Goal: Navigation & Orientation: Understand site structure

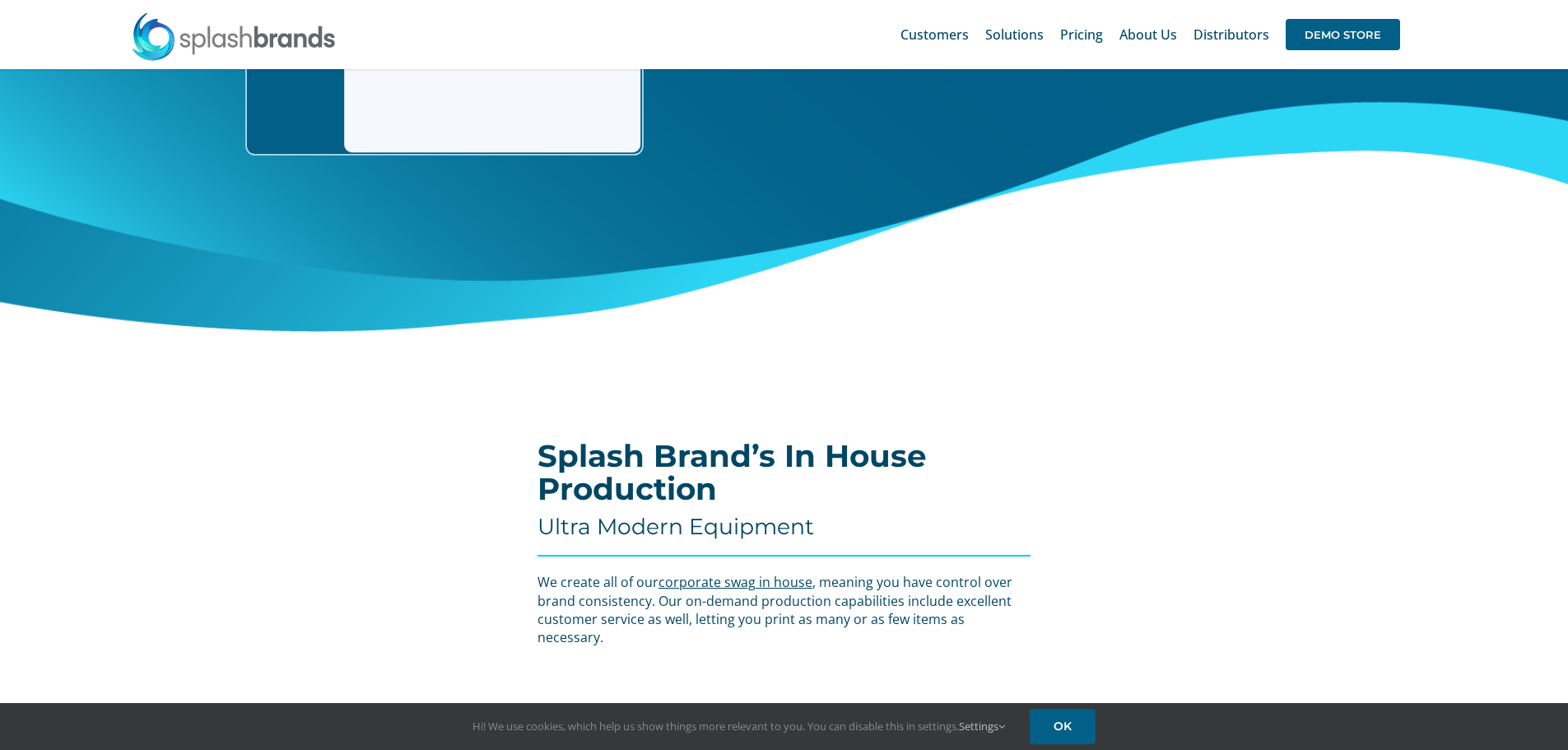
scroll to position [4709, 0]
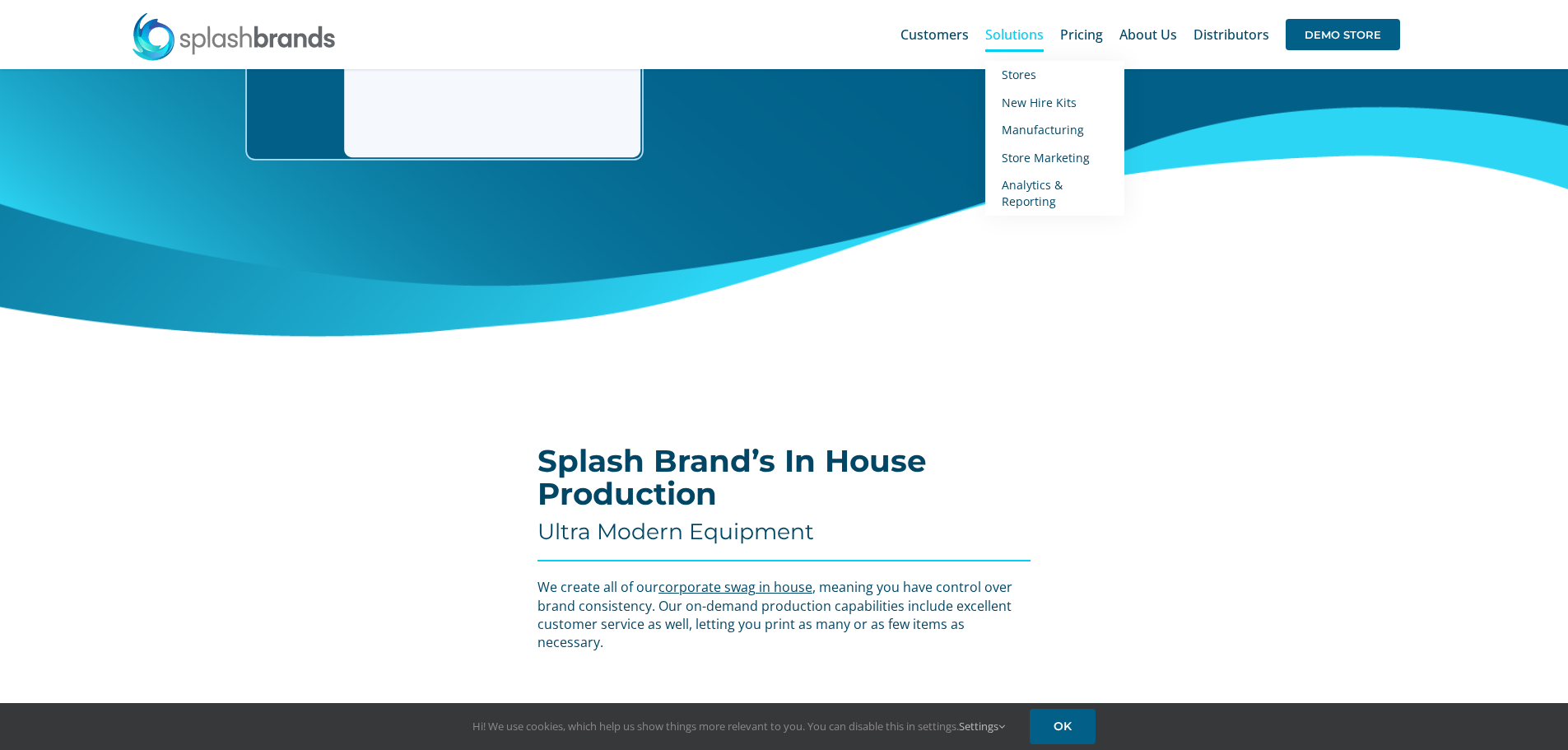
click at [1016, 41] on span "Solutions" at bounding box center [1014, 35] width 59 height 14
click at [1065, 141] on link "Manufacturing" at bounding box center [1055, 130] width 139 height 28
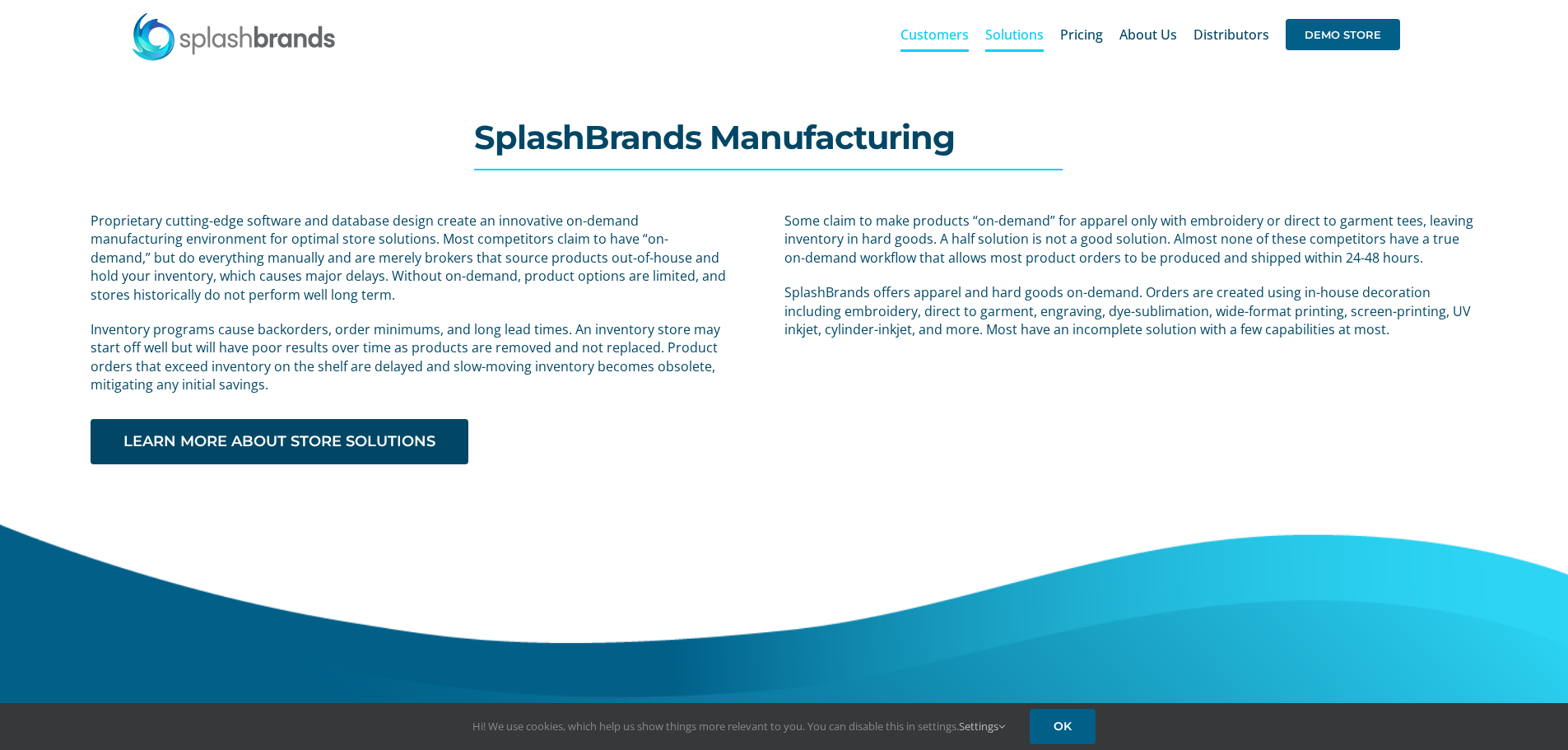
click at [936, 35] on span "Customers" at bounding box center [934, 35] width 68 height 14
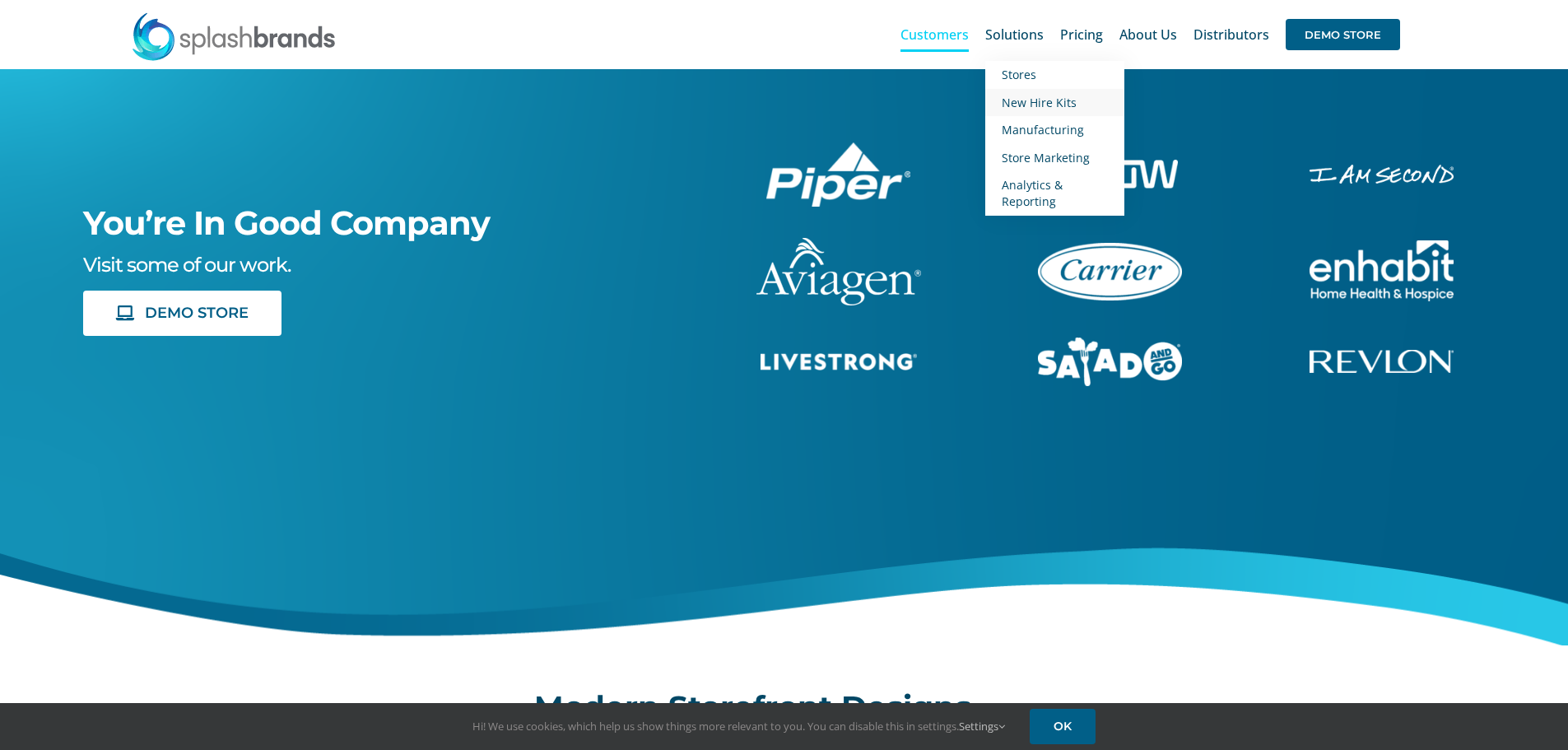
click at [1032, 97] on span "New Hire Kits" at bounding box center [1039, 102] width 75 height 15
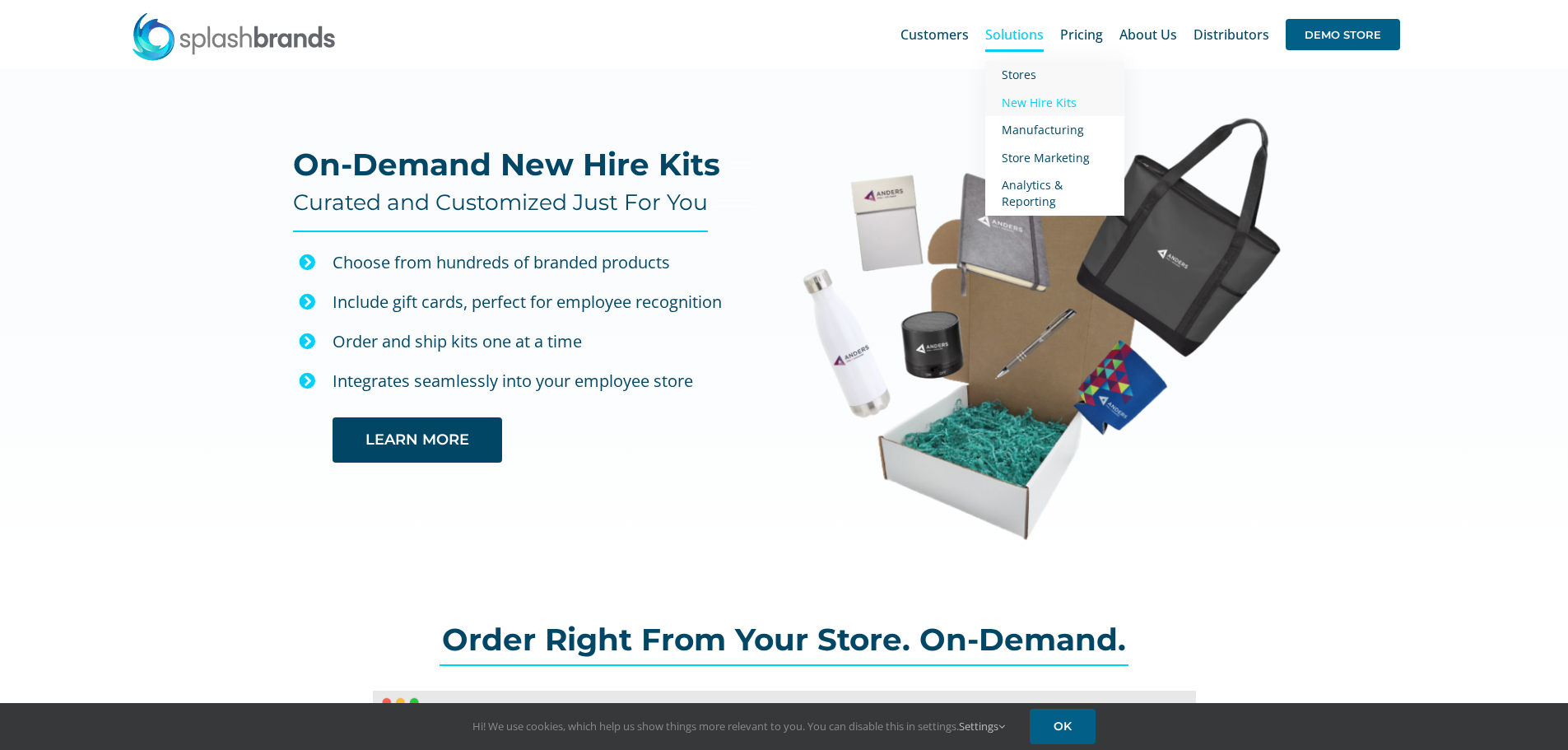
click at [1036, 82] on span "Stores" at bounding box center [1018, 74] width 35 height 15
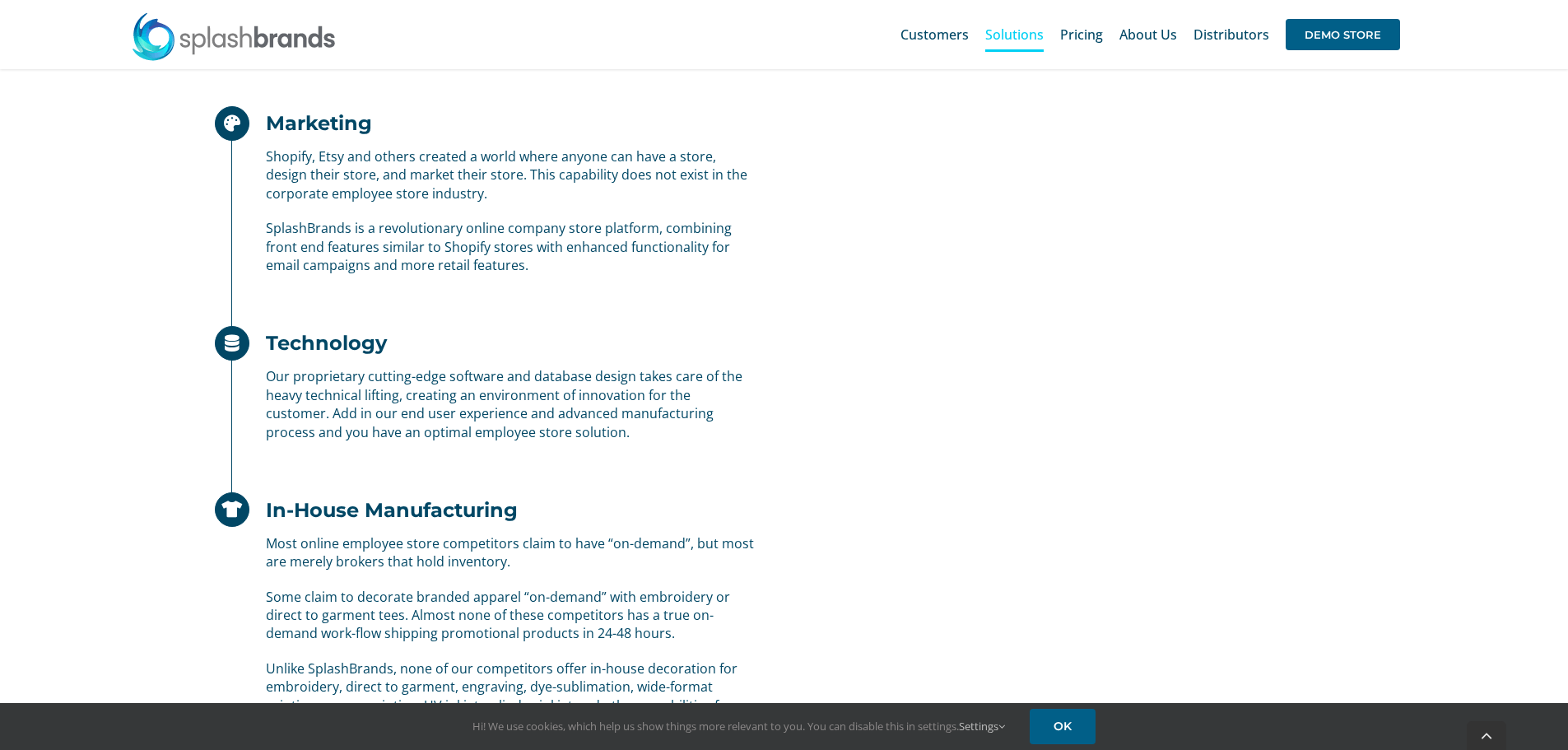
scroll to position [1070, 0]
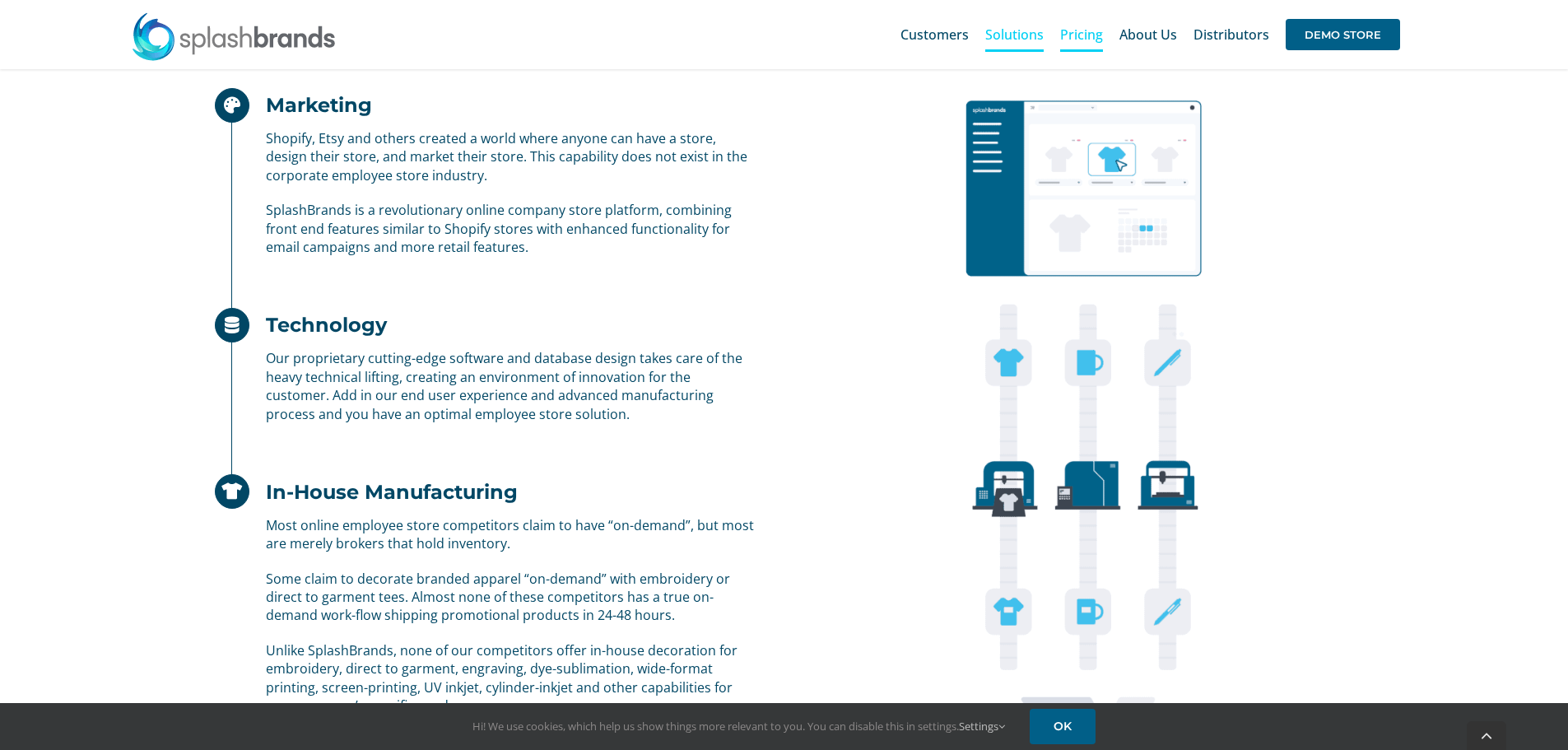
click at [1097, 40] on span "Pricing" at bounding box center [1081, 35] width 42 height 14
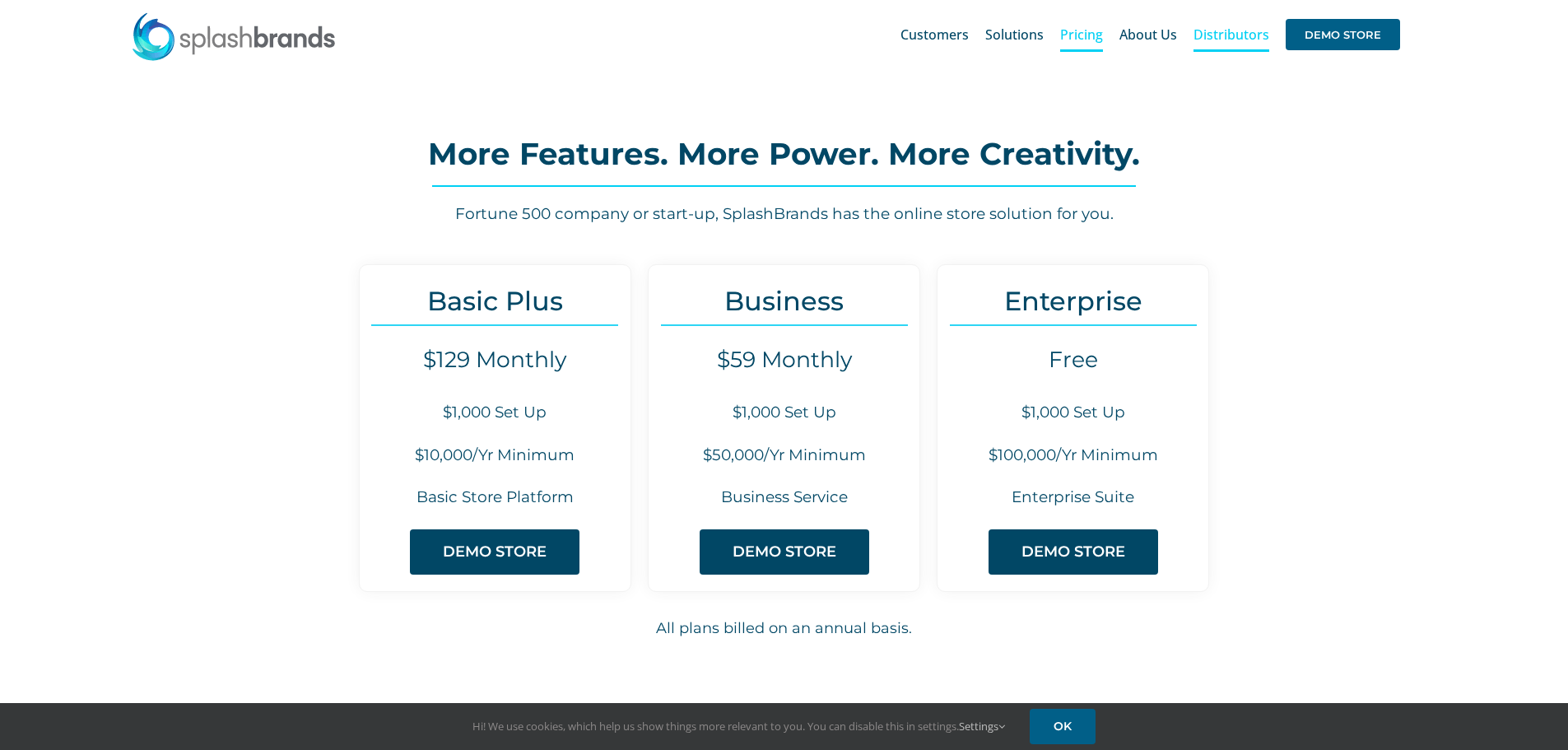
click at [1231, 41] on span "Distributors" at bounding box center [1231, 35] width 76 height 14
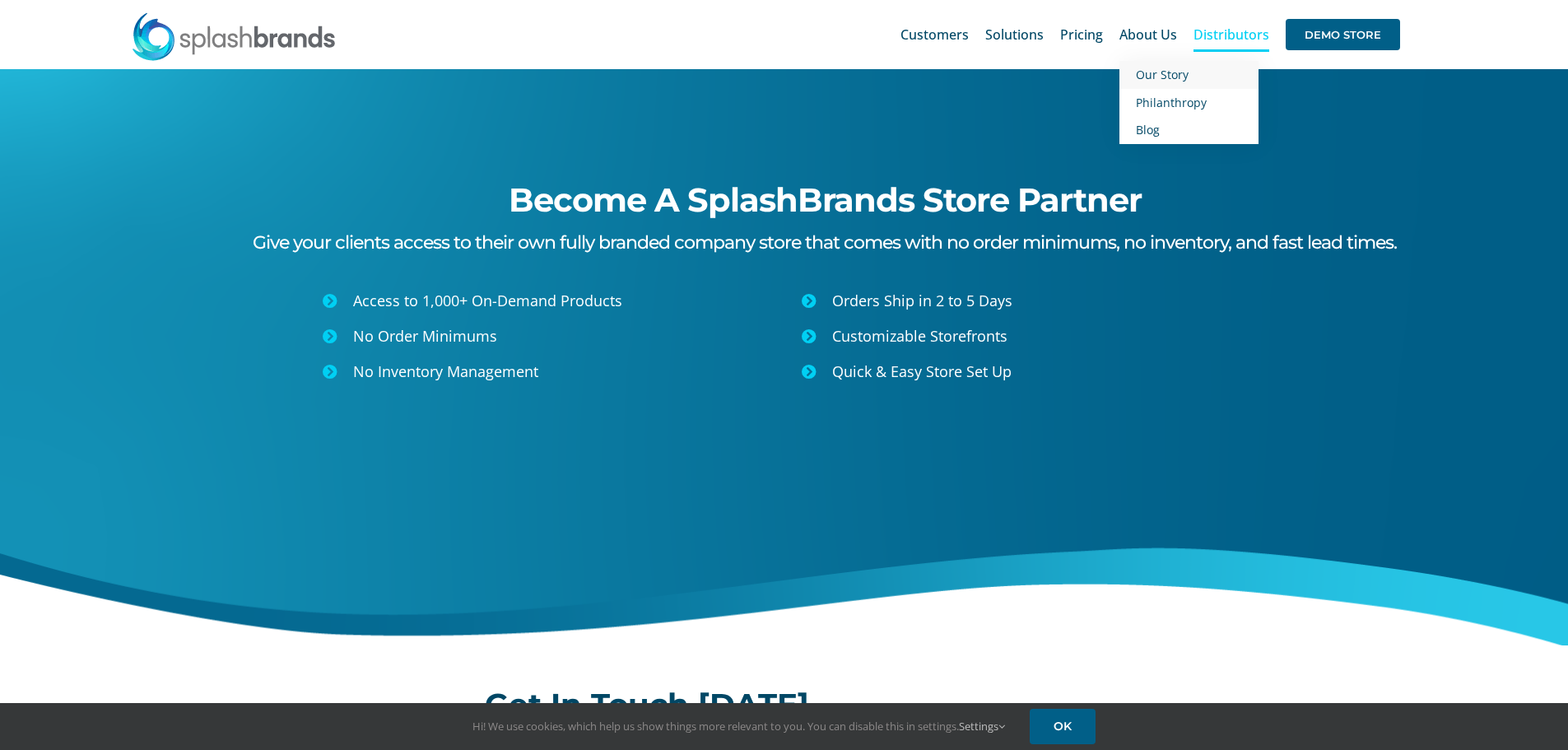
click at [1158, 69] on span "Our Story" at bounding box center [1162, 74] width 53 height 15
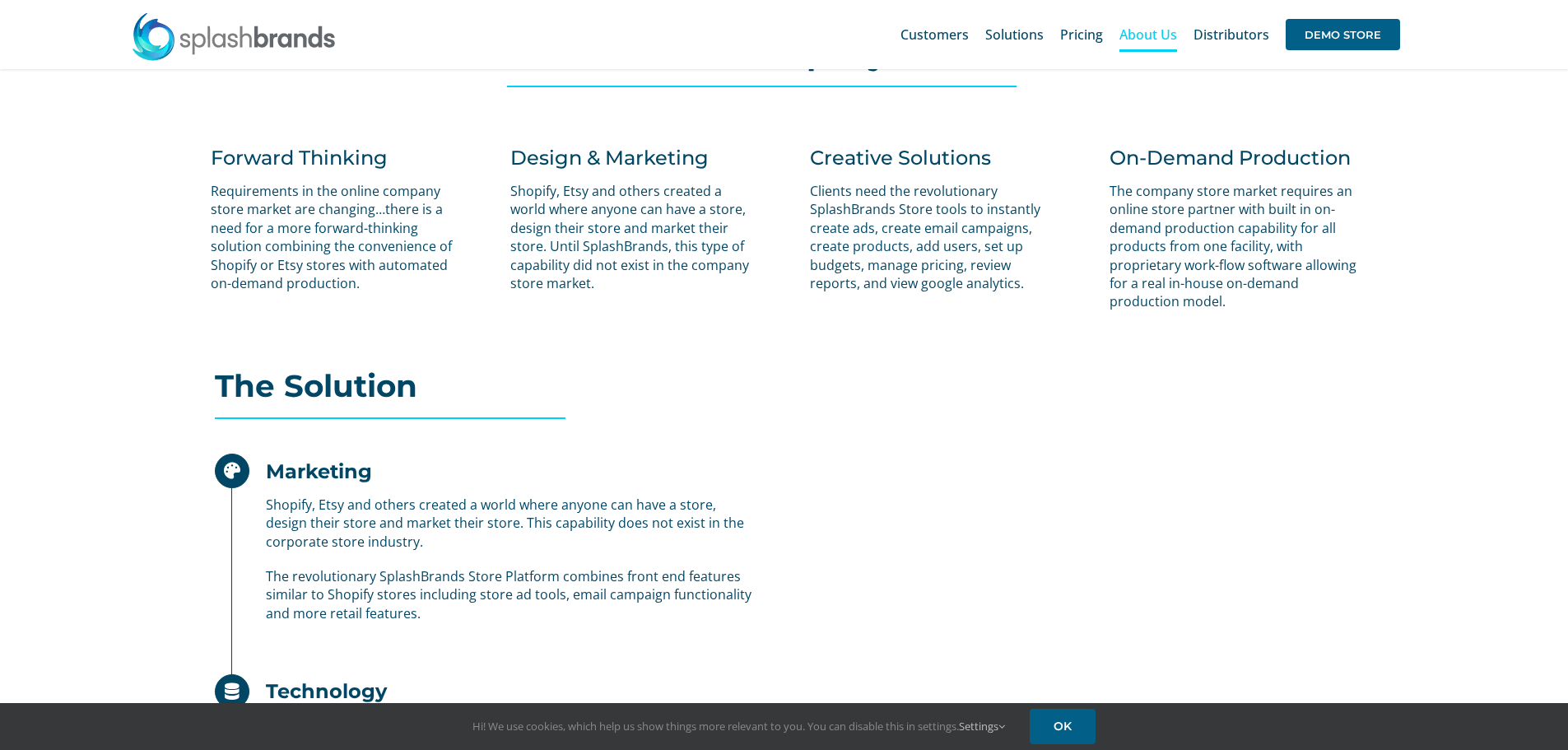
scroll to position [974, 0]
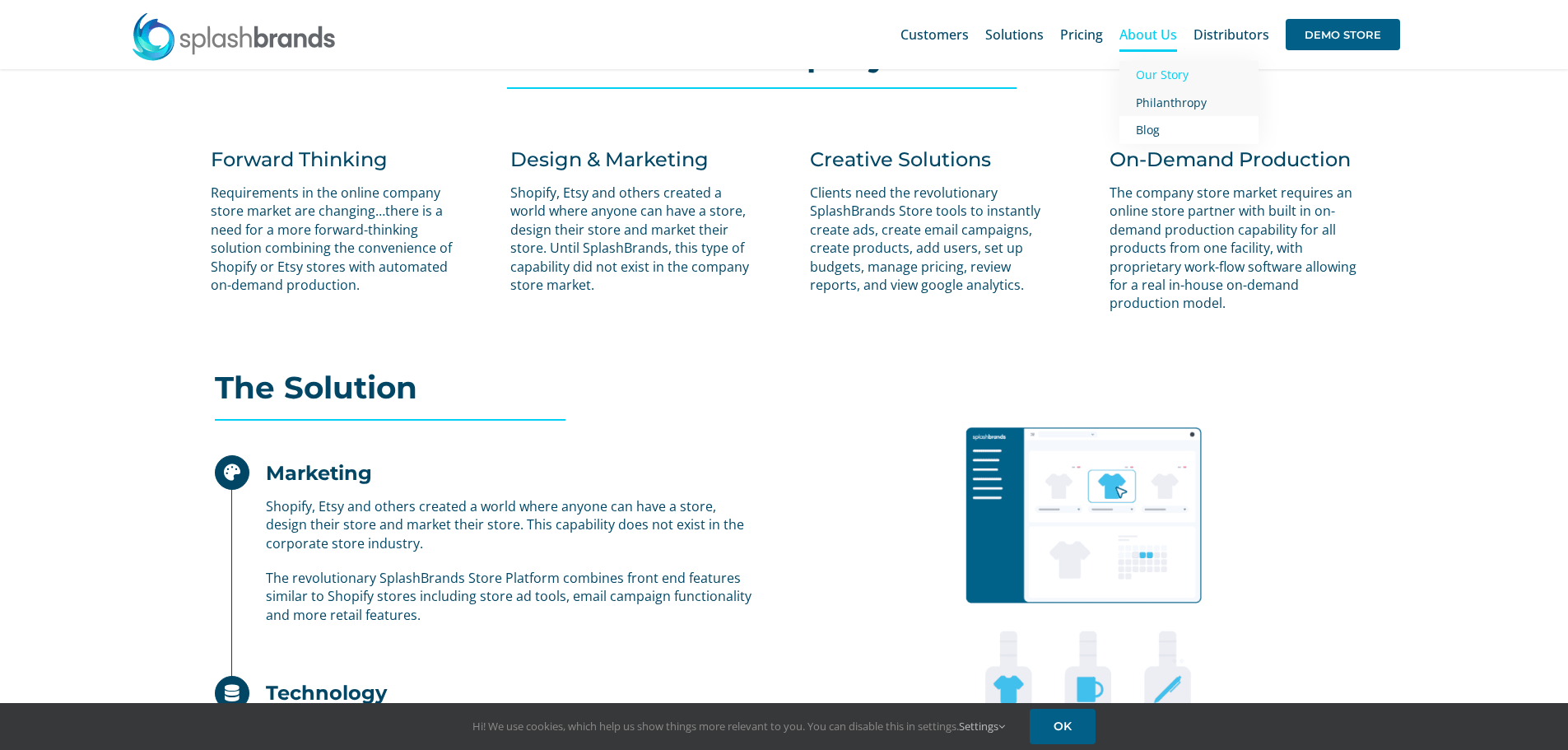
click at [1153, 104] on span "Philanthropy" at bounding box center [1170, 102] width 71 height 15
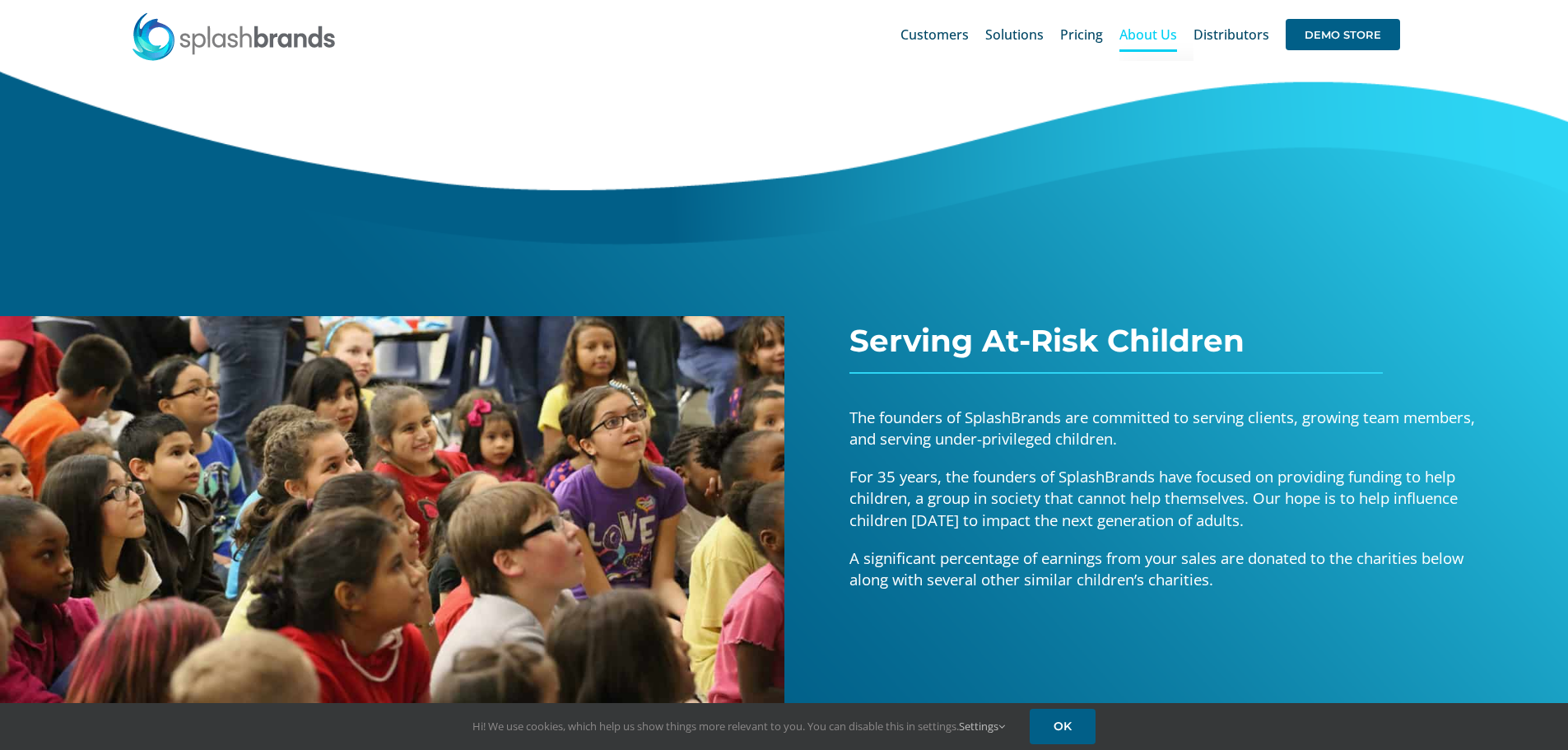
click at [1151, 60] on link "About Us" at bounding box center [1148, 35] width 58 height 53
click at [1154, 134] on span "Blog" at bounding box center [1148, 129] width 24 height 15
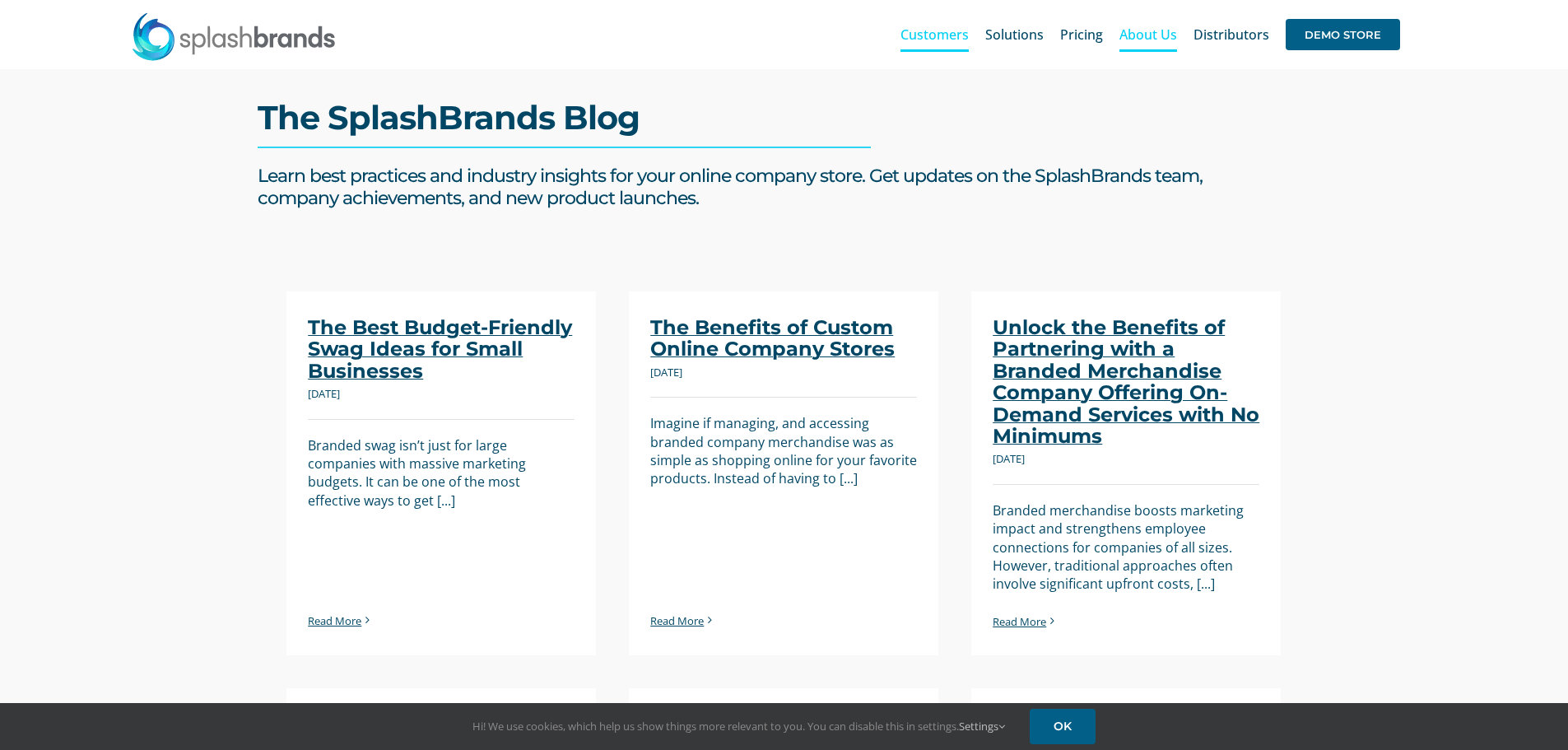
click at [956, 31] on span "Customers" at bounding box center [934, 35] width 68 height 14
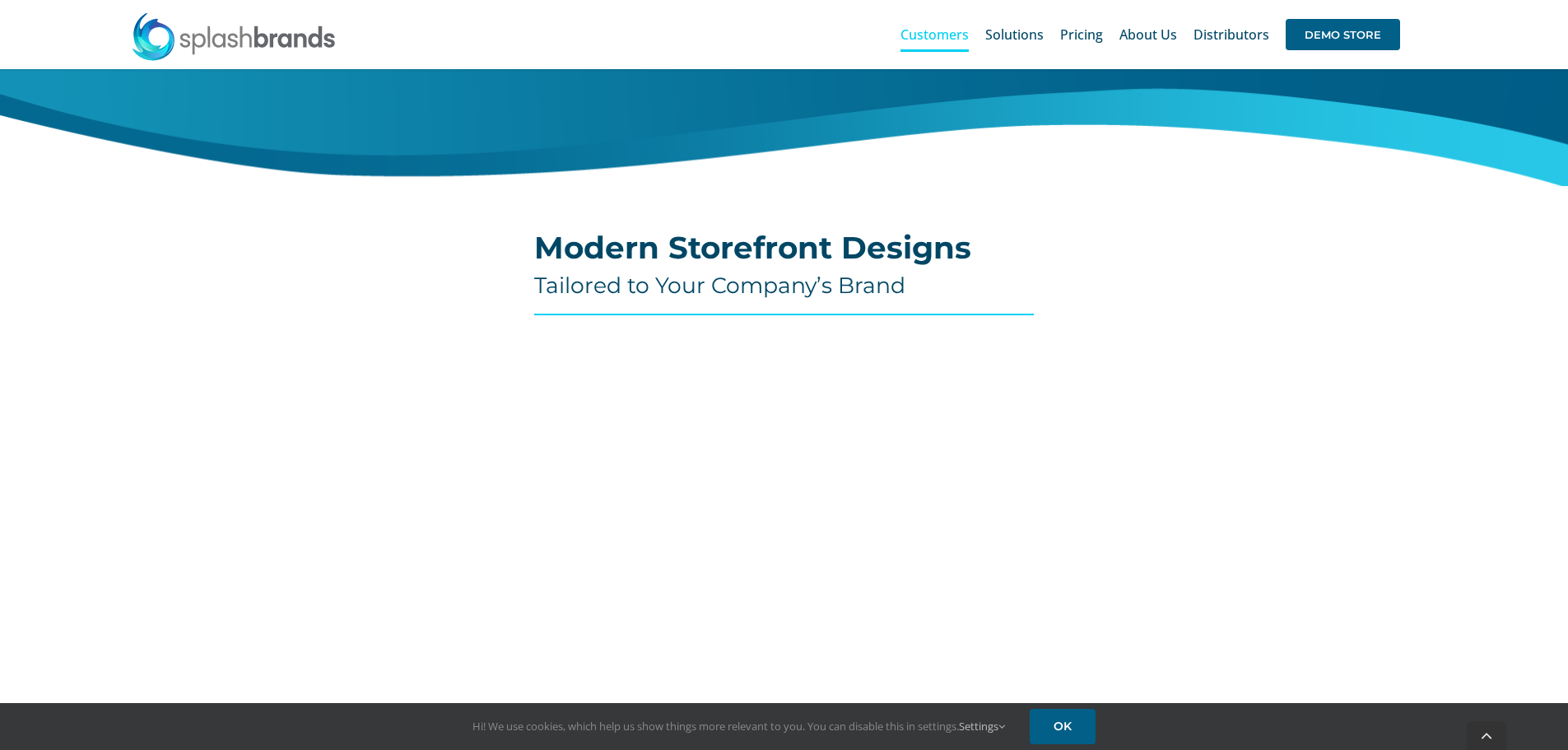
scroll to position [493, 0]
